Goal: Task Accomplishment & Management: Use online tool/utility

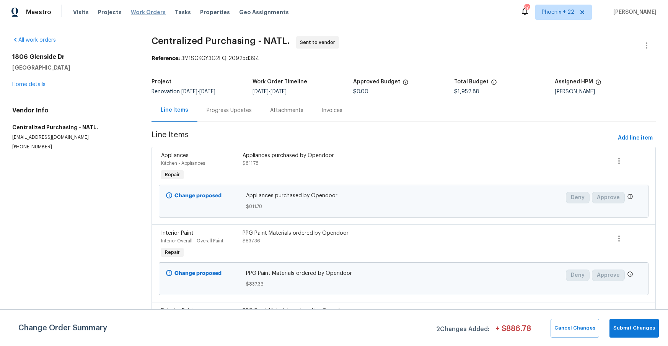
click at [131, 14] on span "Work Orders" at bounding box center [148, 12] width 35 height 8
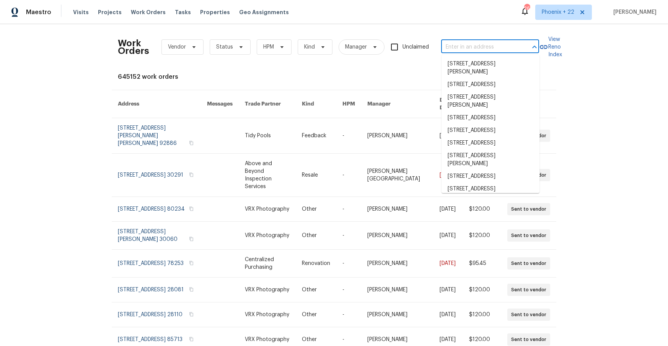
click at [484, 47] on input "text" at bounding box center [479, 47] width 77 height 12
paste input "[STREET_ADDRESS][PERSON_NAME]"
type input "[STREET_ADDRESS][PERSON_NAME]"
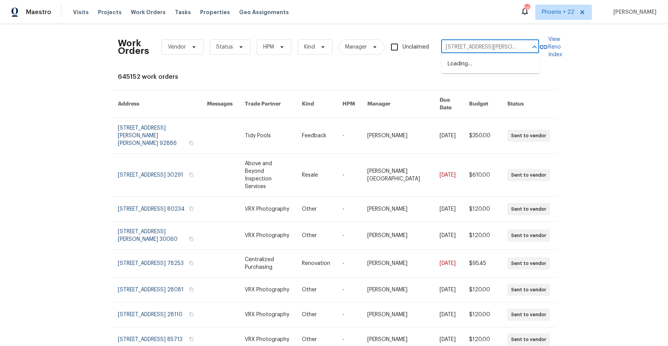
scroll to position [0, 23]
click at [488, 70] on li "[STREET_ADDRESS][PERSON_NAME]" at bounding box center [490, 68] width 98 height 21
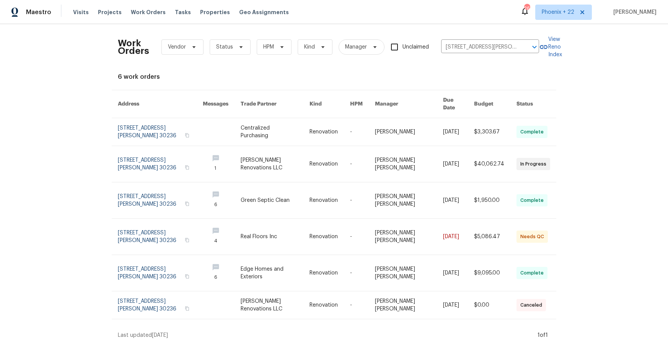
click at [246, 146] on link at bounding box center [275, 164] width 69 height 36
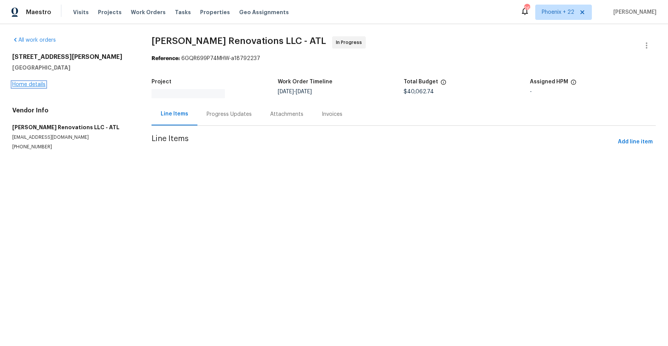
click at [39, 82] on div "All work orders [STREET_ADDRESS][PERSON_NAME] Home details Vendor Info [PERSON_…" at bounding box center [334, 102] width 668 height 157
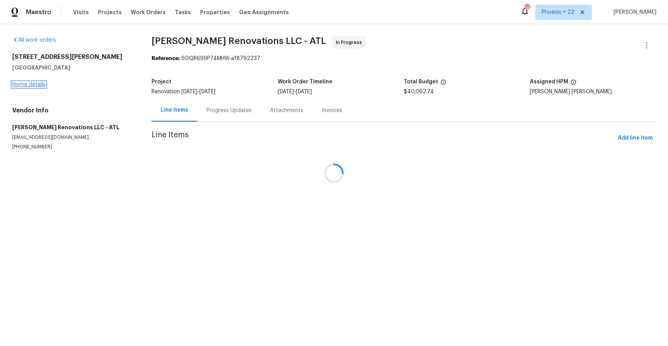
click at [38, 84] on link "Home details" at bounding box center [28, 84] width 33 height 5
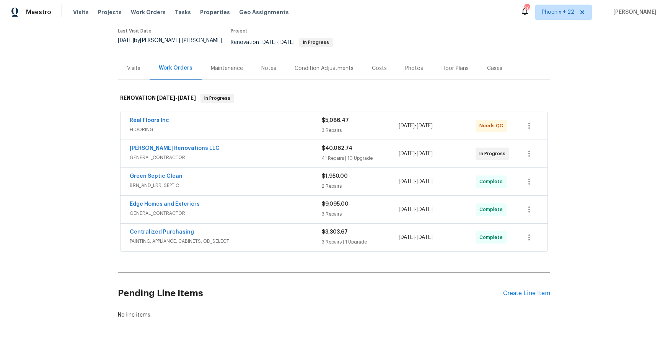
scroll to position [64, 0]
click at [518, 290] on div "Create Line Item" at bounding box center [526, 293] width 47 height 7
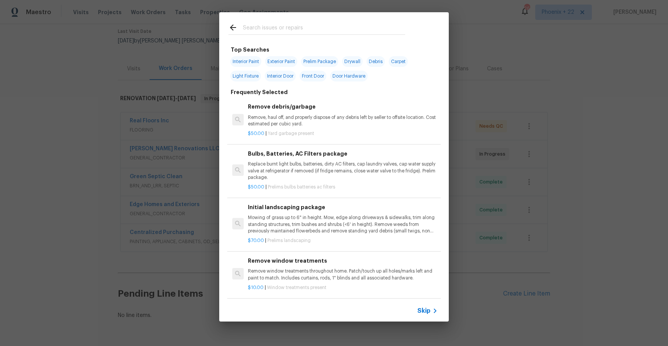
click at [292, 25] on input "text" at bounding box center [324, 28] width 162 height 11
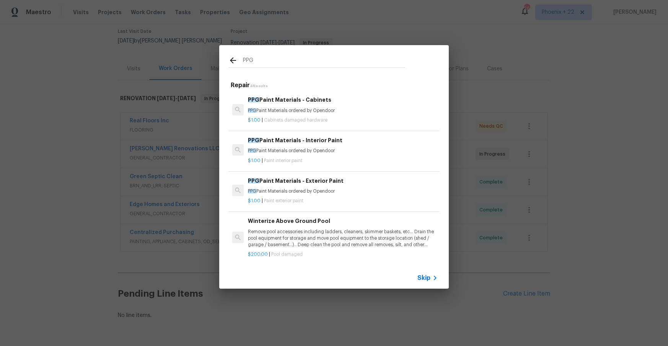
type input "PPG"
click at [355, 196] on div "$1.00 | Paint exterior paint" at bounding box center [343, 200] width 190 height 10
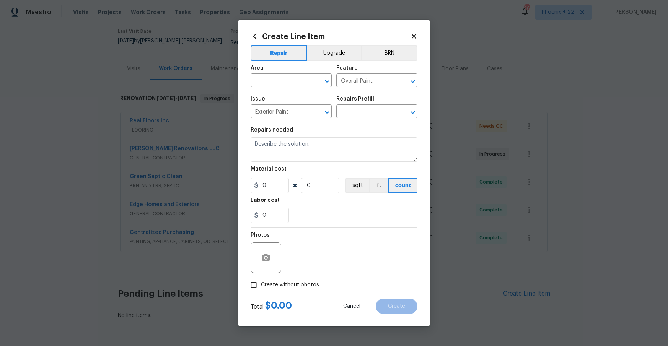
type input "PPG Paint Materials - Exterior Paint $1.00"
type textarea "PPG Paint Materials ordered by Opendoor"
type input "1"
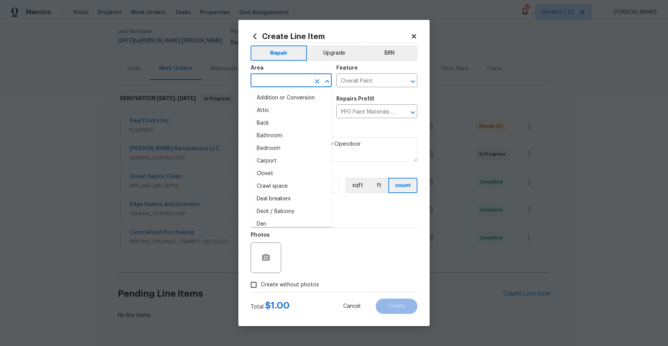
click at [294, 85] on input "text" at bounding box center [281, 81] width 60 height 12
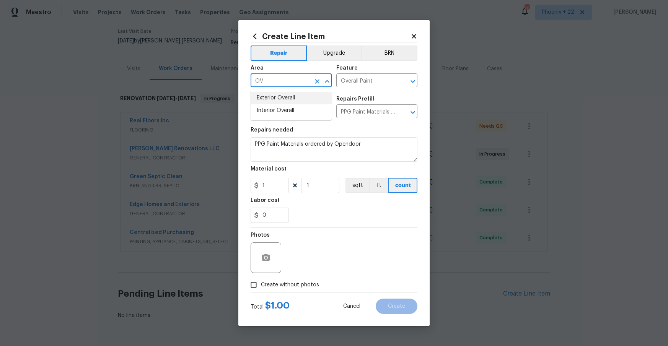
click at [297, 104] on li "Exterior Overall" at bounding box center [291, 98] width 81 height 13
type input "Exterior Overall"
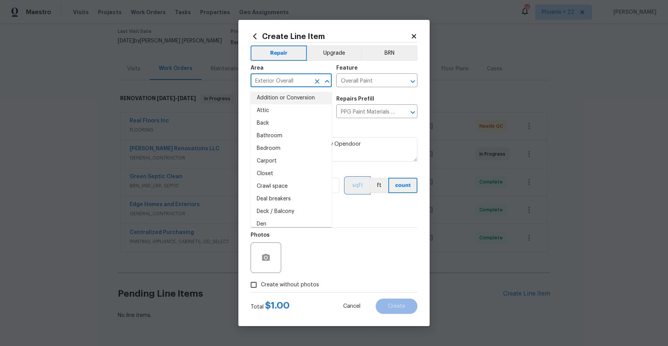
click at [357, 192] on button "sqft" at bounding box center [357, 185] width 24 height 15
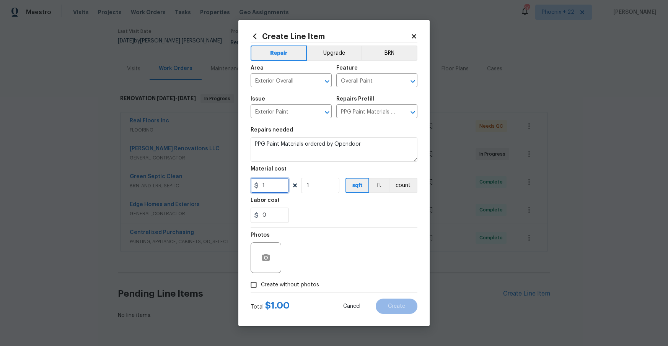
drag, startPoint x: 274, startPoint y: 191, endPoint x: 253, endPoint y: 187, distance: 21.3
click at [253, 187] on div "1" at bounding box center [270, 185] width 38 height 15
type input "245.31"
drag, startPoint x: 276, startPoint y: 280, endPoint x: 285, endPoint y: 271, distance: 12.4
click at [276, 280] on label "Create without photos" at bounding box center [282, 285] width 73 height 15
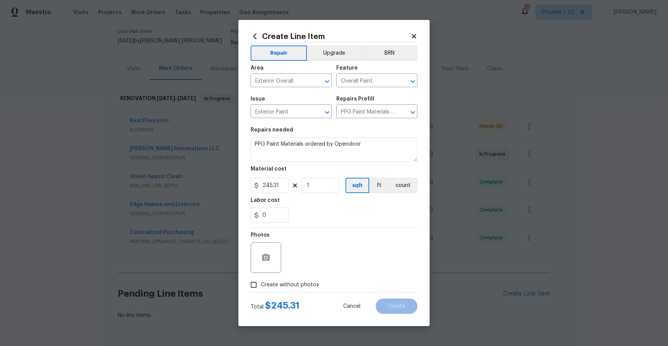
click at [261, 280] on input "Create without photos" at bounding box center [253, 285] width 15 height 15
checkbox input "true"
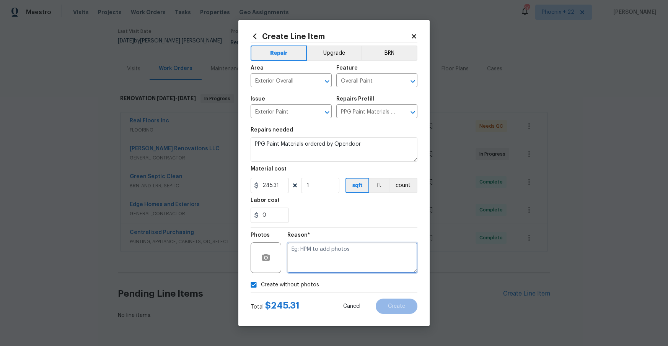
click at [292, 266] on textarea at bounding box center [352, 258] width 130 height 31
type textarea "NA"
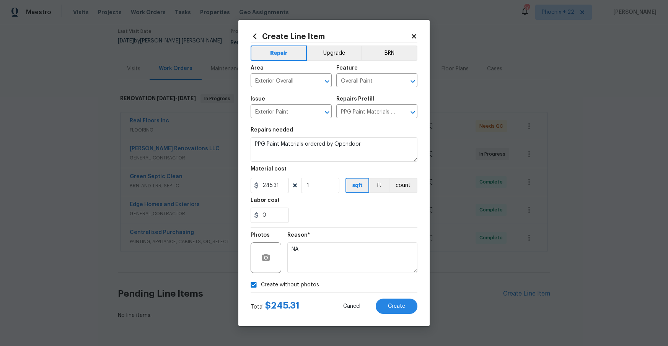
click at [316, 231] on div "Reason* NA" at bounding box center [352, 253] width 130 height 50
click at [385, 288] on div "Create without photos" at bounding box center [334, 285] width 167 height 15
click at [396, 309] on span "Create" at bounding box center [396, 307] width 17 height 6
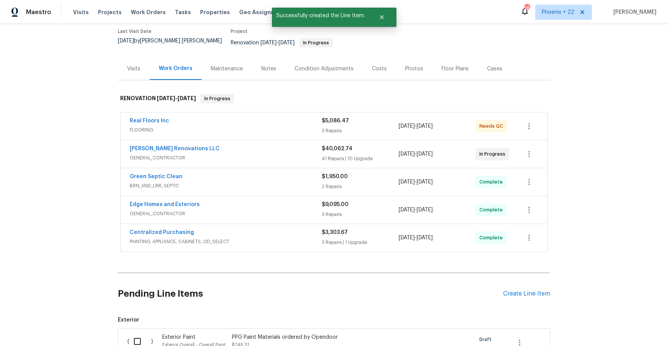
scroll to position [171, 0]
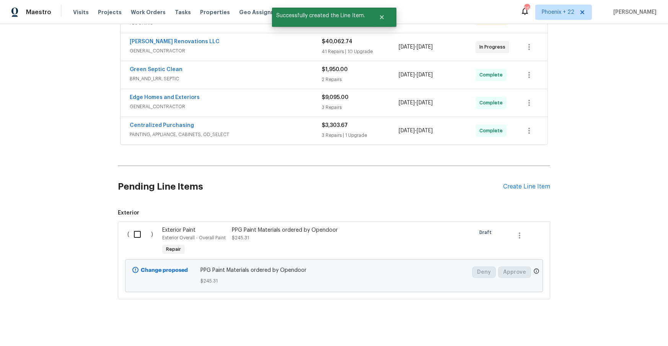
click at [143, 240] on div "( )" at bounding box center [142, 241] width 35 height 35
drag, startPoint x: 147, startPoint y: 234, endPoint x: 153, endPoint y: 235, distance: 6.2
click at [147, 234] on input "checkbox" at bounding box center [140, 234] width 22 height 16
checkbox input "true"
click at [616, 325] on span "Create Work Order" at bounding box center [624, 327] width 51 height 10
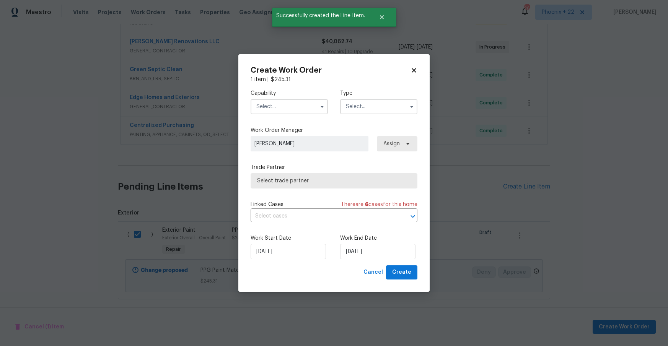
click at [295, 104] on input "text" at bounding box center [289, 106] width 77 height 15
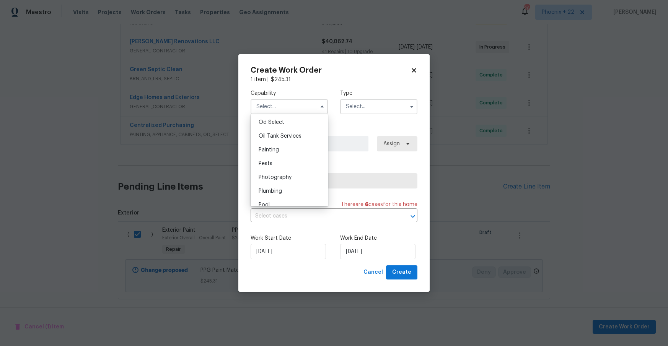
scroll to position [619, 0]
click at [294, 144] on div "Painting" at bounding box center [288, 147] width 73 height 14
type input "Painting"
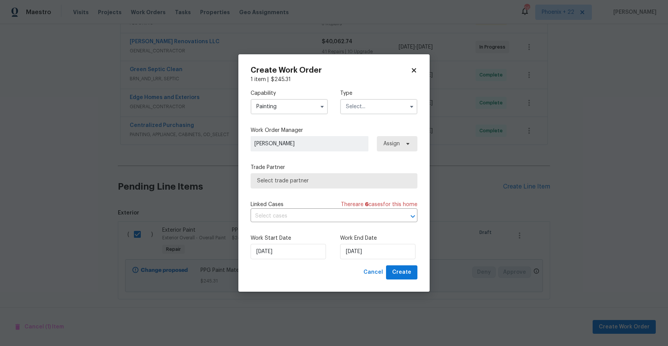
drag, startPoint x: 355, startPoint y: 107, endPoint x: 354, endPoint y: 112, distance: 5.4
click at [355, 107] on input "text" at bounding box center [378, 106] width 77 height 15
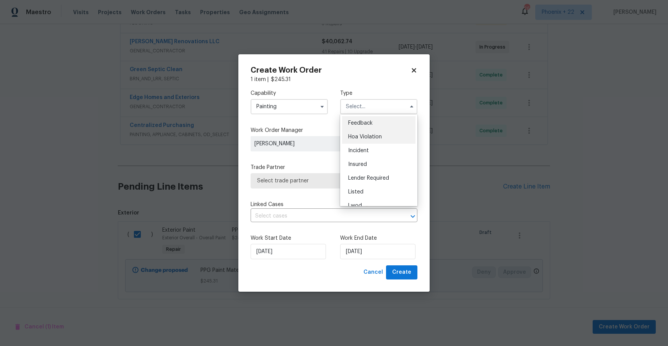
scroll to position [91, 0]
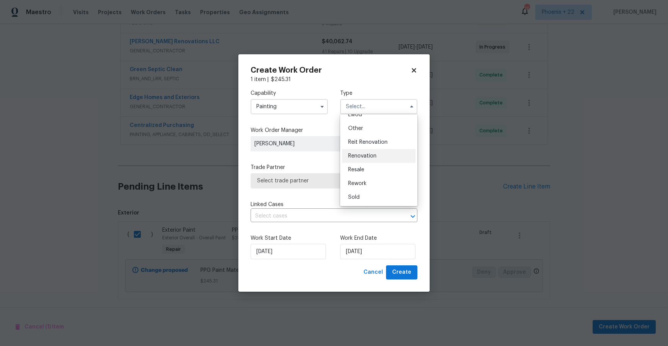
click at [364, 152] on div "Renovation" at bounding box center [378, 156] width 73 height 14
type input "Renovation"
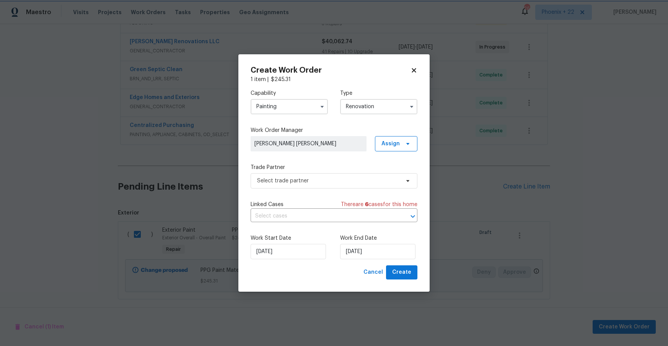
scroll to position [0, 0]
drag, startPoint x: 390, startPoint y: 153, endPoint x: 389, endPoint y: 146, distance: 7.4
click at [390, 153] on div "Capability Painting Type Renovation Work Order Manager [PERSON_NAME] [PERSON_NA…" at bounding box center [334, 174] width 167 height 182
click at [389, 146] on span "Assign" at bounding box center [390, 144] width 18 height 8
click at [393, 175] on div "Assign to me" at bounding box center [397, 177] width 33 height 8
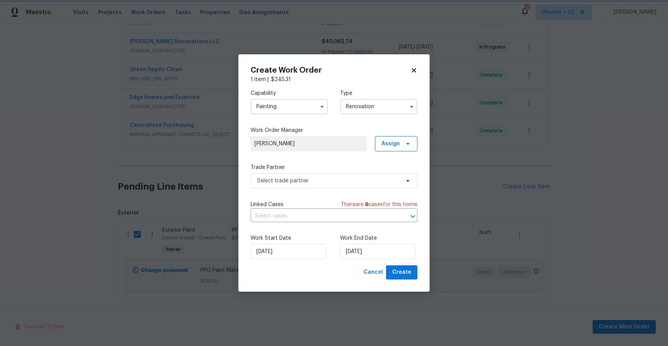
drag, startPoint x: 316, startPoint y: 195, endPoint x: 314, endPoint y: 186, distance: 8.9
click at [316, 195] on div "Capability Painting Type Renovation Work Order Manager [PERSON_NAME] Assign Tra…" at bounding box center [334, 174] width 167 height 182
click at [313, 186] on span "Select trade partner" at bounding box center [334, 180] width 167 height 15
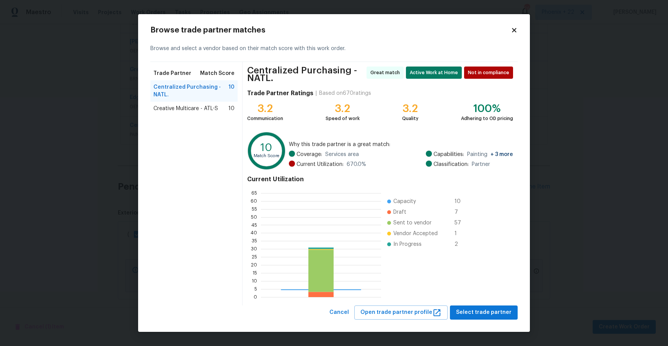
scroll to position [107, 120]
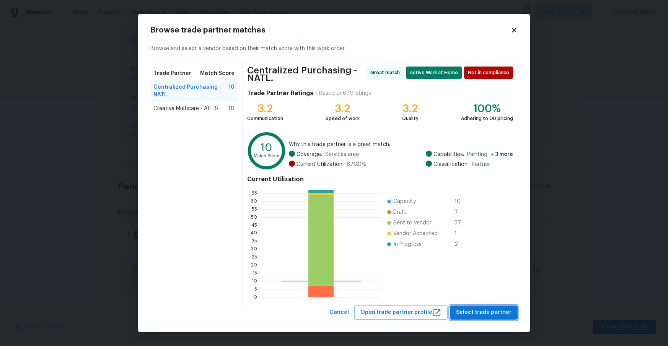
click at [484, 317] on span "Select trade partner" at bounding box center [483, 313] width 55 height 10
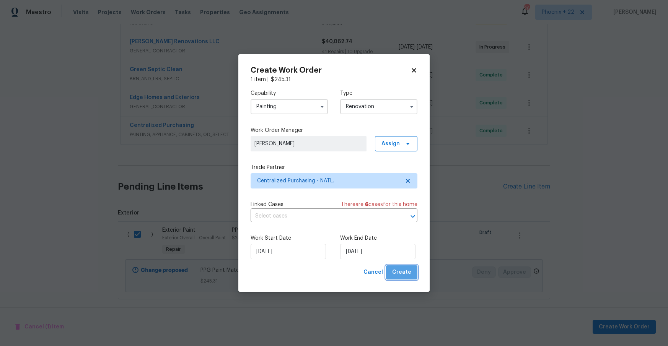
click at [407, 272] on span "Create" at bounding box center [401, 273] width 19 height 10
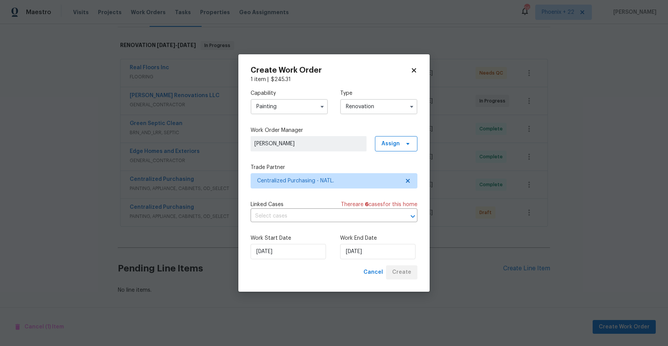
scroll to position [112, 0]
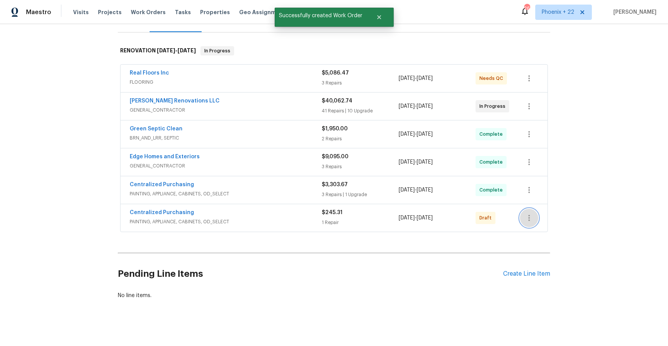
click at [524, 213] on icon "button" at bounding box center [528, 217] width 9 height 9
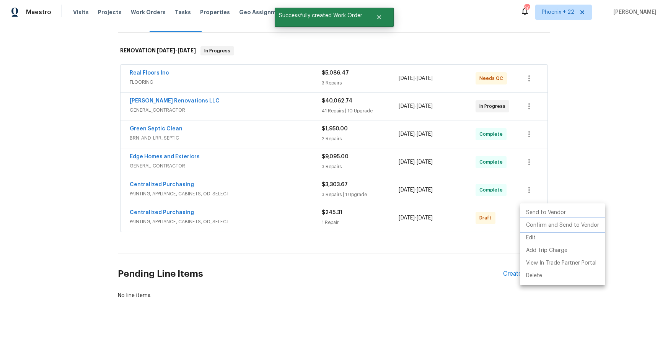
click at [532, 221] on li "Confirm and Send to Vendor" at bounding box center [562, 225] width 85 height 13
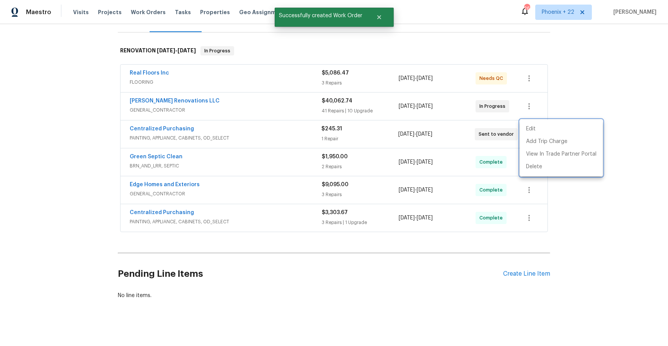
click at [172, 127] on div at bounding box center [334, 173] width 668 height 346
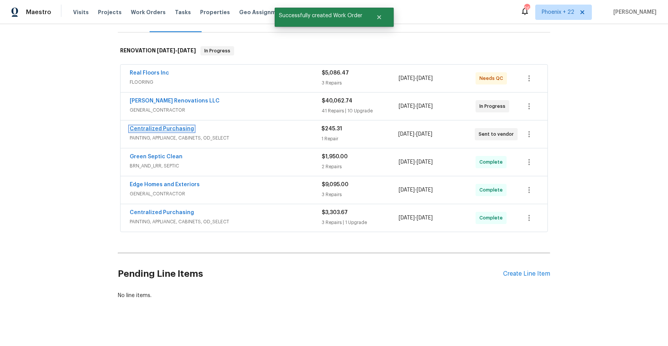
click at [171, 126] on link "Centralized Purchasing" at bounding box center [162, 128] width 64 height 5
